Goal: Communication & Community: Answer question/provide support

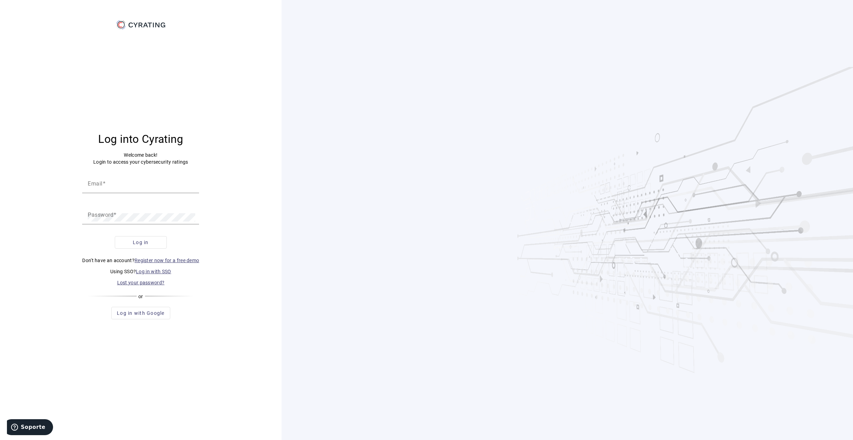
click at [149, 273] on link "Log in with SSO" at bounding box center [153, 272] width 35 height 6
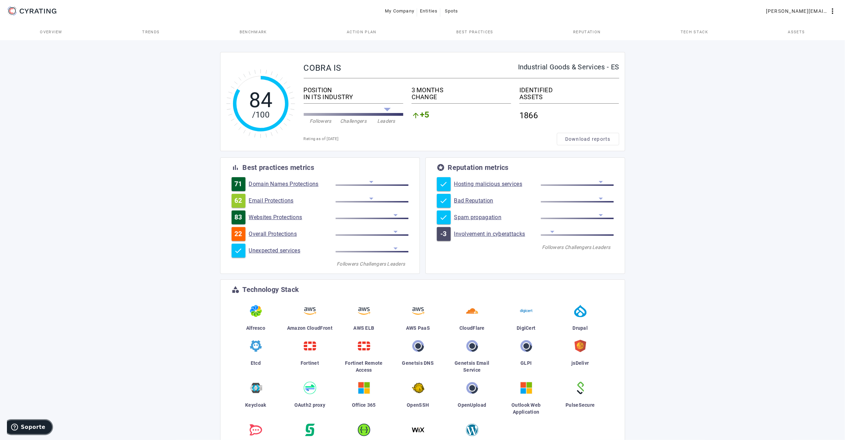
click at [41, 424] on span "Soporte" at bounding box center [33, 427] width 25 height 6
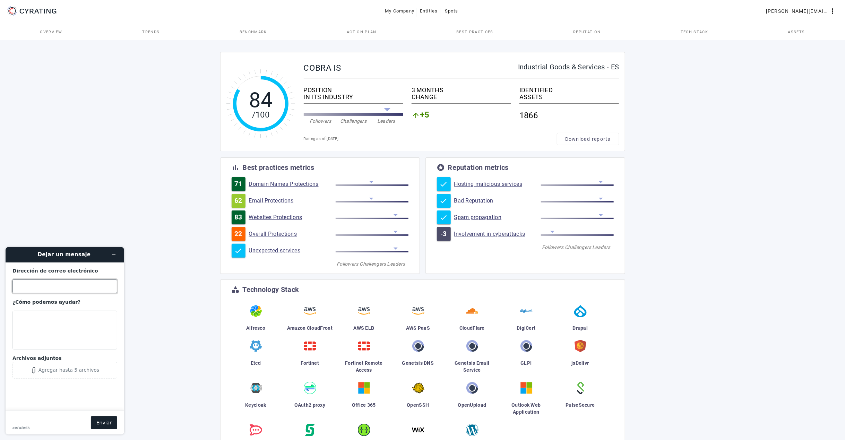
click at [50, 288] on input "Dirección de correo electrónico" at bounding box center [64, 286] width 105 height 14
type input "[PERSON_NAME][EMAIL_ADDRESS][PERSON_NAME][DOMAIN_NAME]"
click at [49, 321] on textarea "¿Cómo podemos ayudar?" at bounding box center [64, 329] width 105 height 39
paste textarea "[URL][DOMAIN_NAME]"
click at [58, 344] on textarea "Hello, please add th following items to our asset inventory: [URL][DOMAIN_NAME]" at bounding box center [64, 329] width 105 height 39
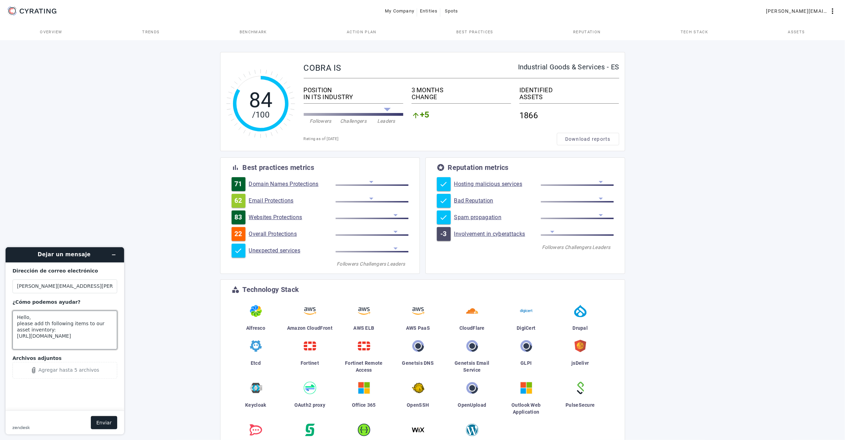
paste textarea "[URL][DOMAIN_NAME]"
click at [24, 344] on textarea "Hello, please add th following items to our asset inventory: [URL][DOMAIN_NAME]…" at bounding box center [64, 329] width 105 height 39
paste textarea "[TECHNICAL_ID]"
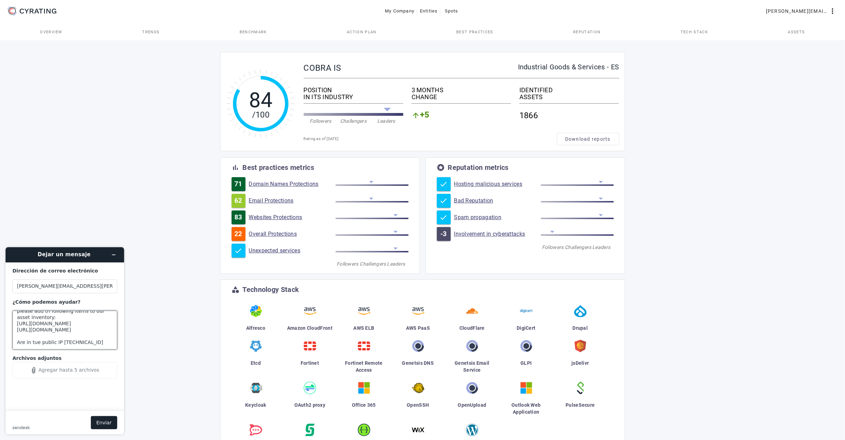
scroll to position [22, 0]
click at [33, 339] on textarea "Hello, please add th following items to our asset inventory: [URL][DOMAIN_NAME]…" at bounding box center [64, 329] width 105 height 39
click at [93, 339] on textarea "Hello, please add th following items to our asset inventory: [URL][DOMAIN_NAME]…" at bounding box center [64, 329] width 105 height 39
drag, startPoint x: 45, startPoint y: 327, endPoint x: 23, endPoint y: 328, distance: 21.5
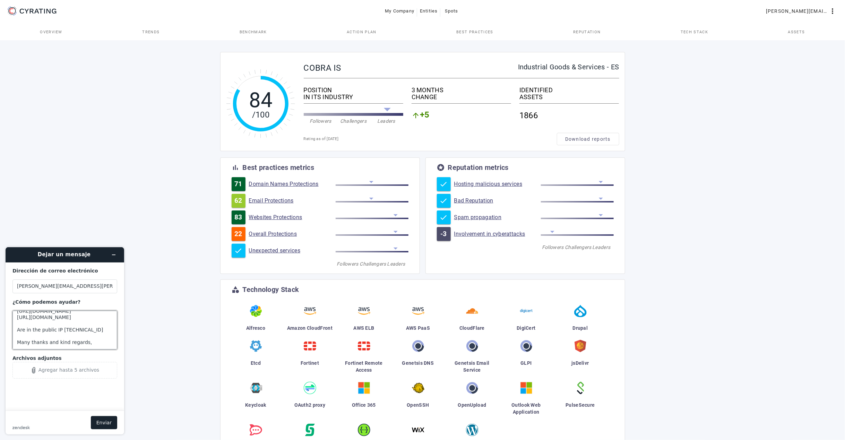
click at [23, 328] on textarea "Hello, please add th following items to our asset inventory: [URL][DOMAIN_NAME]…" at bounding box center [64, 329] width 105 height 39
click at [46, 322] on textarea "Hello, please add th following items to our asset inventory: [URL][DOMAIN_NAME]…" at bounding box center [64, 329] width 105 height 39
click at [54, 332] on textarea "Hello, please add the following items to our asset inventory: [URL][DOMAIN_NAME…" at bounding box center [64, 329] width 105 height 39
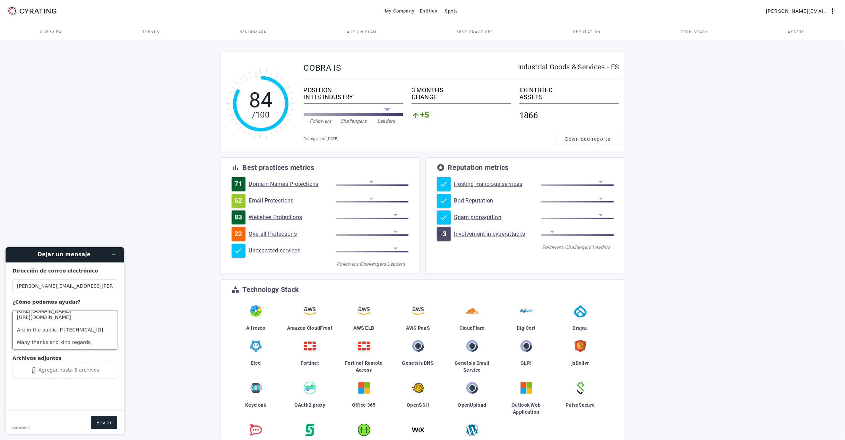
type textarea "Hello, please add the following items to our asset inventory: [URL][DOMAIN_NAME…"
drag, startPoint x: 105, startPoint y: 423, endPoint x: 114, endPoint y: 375, distance: 48.6
click at [114, 377] on form "Dirección de correo electrónico [PERSON_NAME][EMAIL_ADDRESS][PERSON_NAME][DOMAI…" at bounding box center [65, 348] width 119 height 172
click at [101, 422] on button "Enviar" at bounding box center [104, 422] width 26 height 13
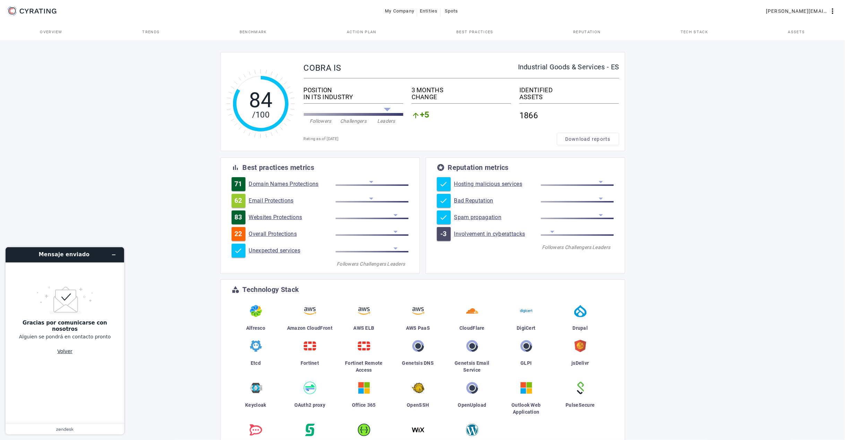
click at [62, 347] on button "Volver" at bounding box center [64, 350] width 15 height 13
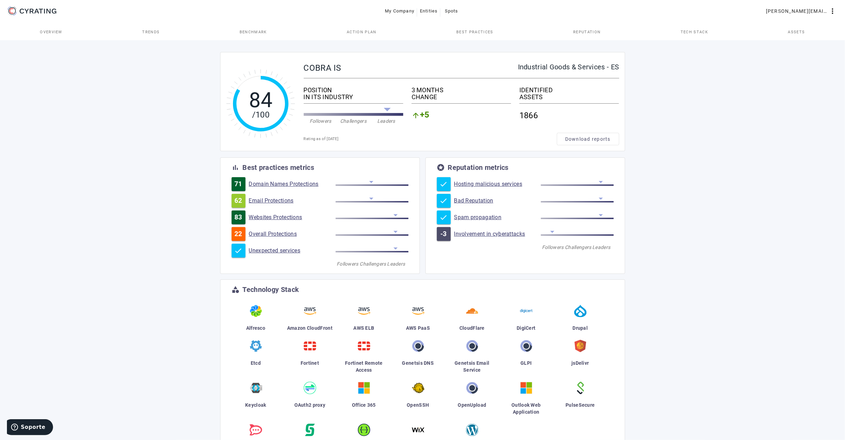
click at [796, 31] on span "Assets" at bounding box center [796, 32] width 17 height 4
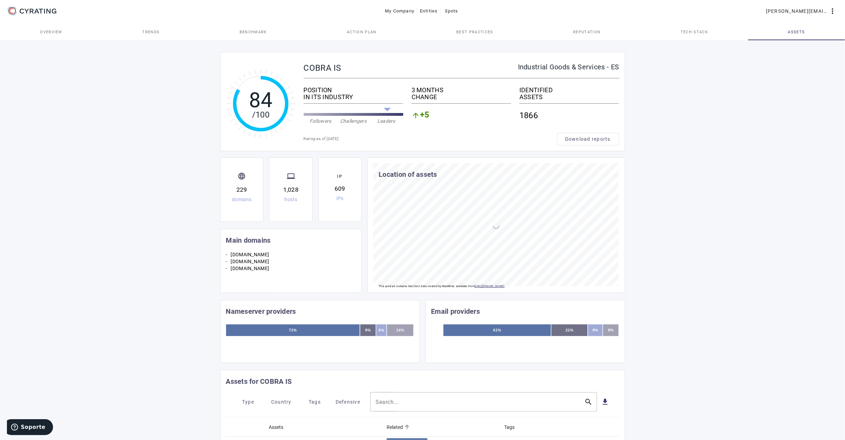
click at [398, 417] on mat-header-cell "Related" at bounding box center [440, 426] width 118 height 19
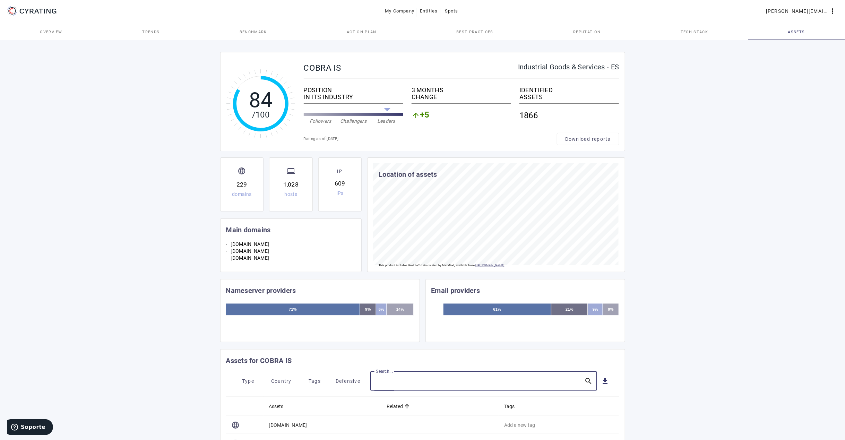
click at [406, 385] on input "Search..." at bounding box center [477, 381] width 203 height 8
paste input "[DOMAIN_NAME]"
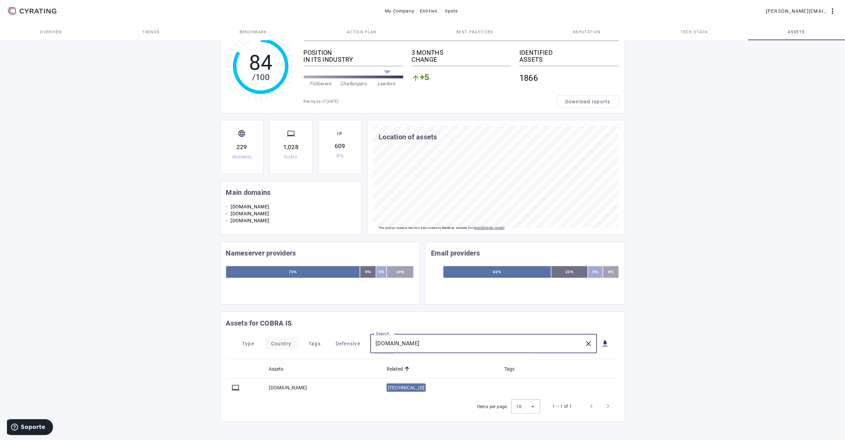
scroll to position [40, 0]
drag, startPoint x: 461, startPoint y: 342, endPoint x: 364, endPoint y: 337, distance: 96.8
click at [364, 337] on mat-toolbar-row "Type Country Tags Defensive Search... [DOMAIN_NAME] close get_app" at bounding box center [422, 343] width 393 height 19
paste input "wgcockpit"
type input "[DOMAIN_NAME]"
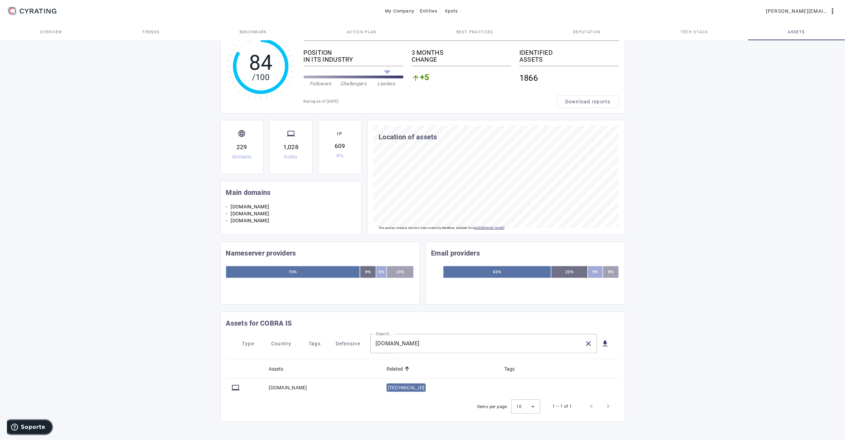
click at [31, 424] on span "Soporte" at bounding box center [33, 427] width 25 height 6
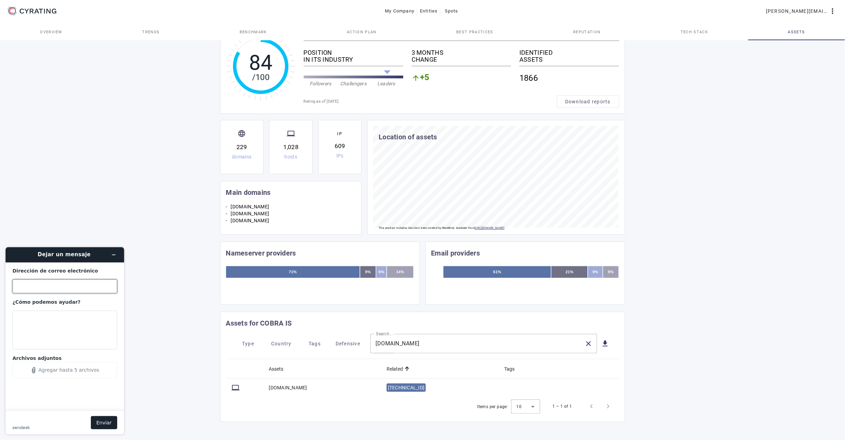
click at [44, 284] on input "Dirección de correo electrónico" at bounding box center [64, 286] width 105 height 14
type input "[PERSON_NAME][EMAIL_ADDRESS][PERSON_NAME][DOMAIN_NAME]"
click at [41, 325] on textarea "¿Cómo podemos ayudar?" at bounding box center [64, 329] width 105 height 39
click at [22, 339] on textarea "Hello, please REMOVe the following items from our asset inventory:" at bounding box center [64, 329] width 105 height 39
paste textarea "[DOMAIN_NAME] [DOMAIN_NAME]"
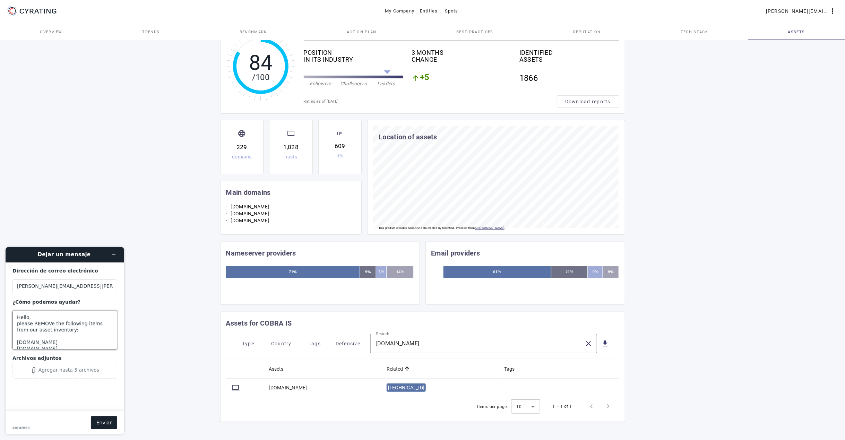
click at [49, 323] on textarea "Hello, please REMOVe the following items from our asset inventory: [DOMAIN_NAME…" at bounding box center [64, 329] width 105 height 39
click at [55, 344] on textarea "Hello, please REMOVE the following items from our asset inventory: [DOMAIN_NAME…" at bounding box center [64, 329] width 105 height 39
type textarea "Hello, please REMOVE the following items from our asset inventory: [DOMAIN_NAME…"
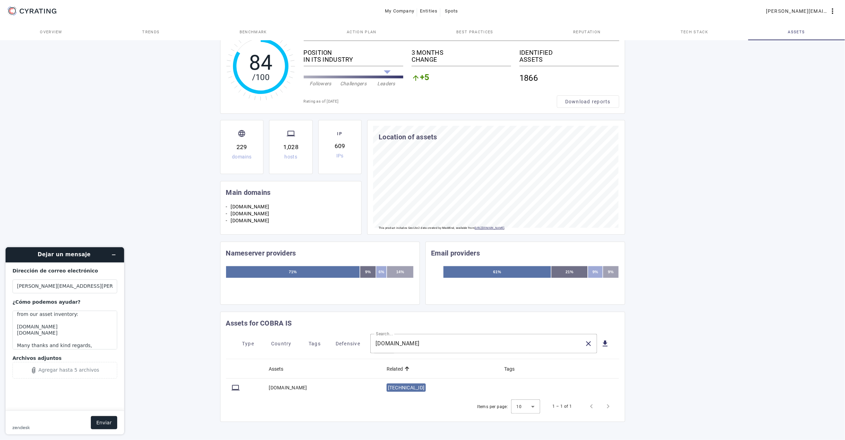
click at [107, 418] on button "Enviar" at bounding box center [104, 422] width 26 height 13
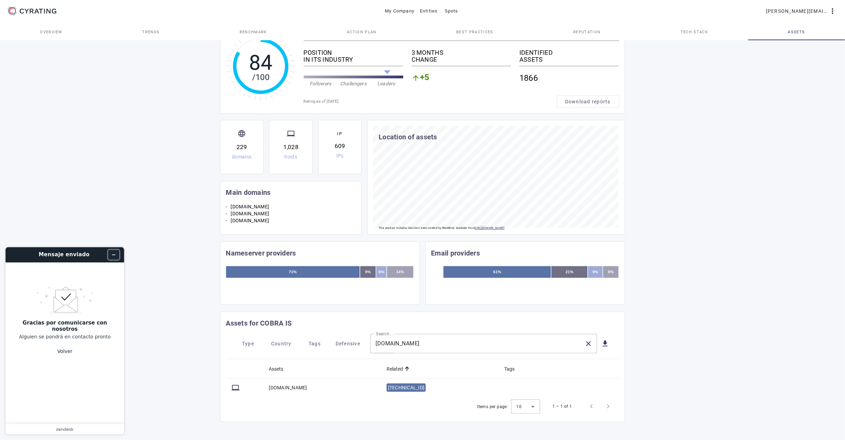
click at [112, 253] on icon "Minimizar widget" at bounding box center [113, 254] width 5 height 5
